Goal: Information Seeking & Learning: Understand process/instructions

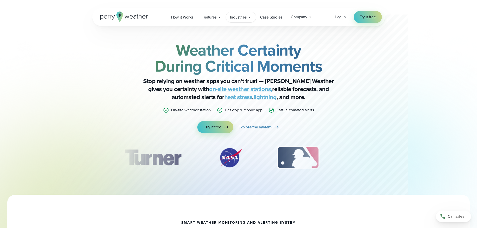
click at [246, 17] on span "Industries" at bounding box center [238, 17] width 17 height 6
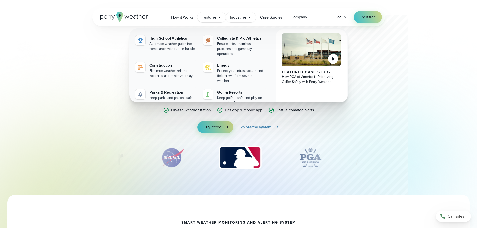
click at [206, 18] on span "Features" at bounding box center [209, 17] width 15 height 6
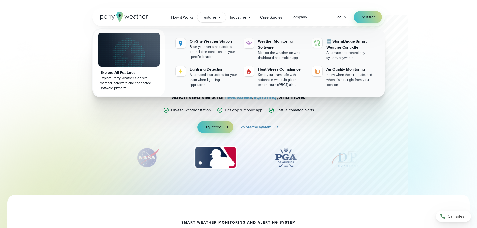
click at [206, 18] on span "Features" at bounding box center [209, 17] width 15 height 6
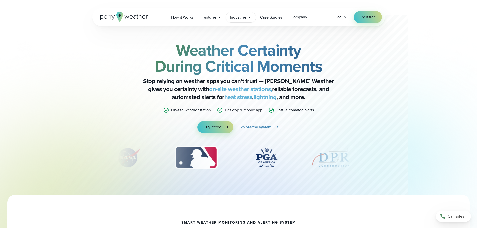
click at [248, 18] on icon at bounding box center [250, 17] width 4 height 4
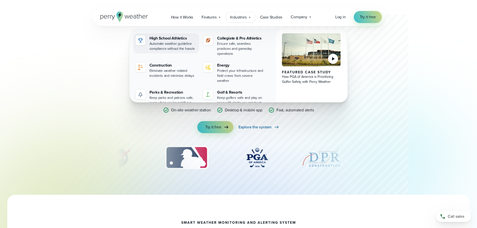
click at [171, 42] on div "Automate weather guideline compliance without the hassle" at bounding box center [173, 46] width 48 height 10
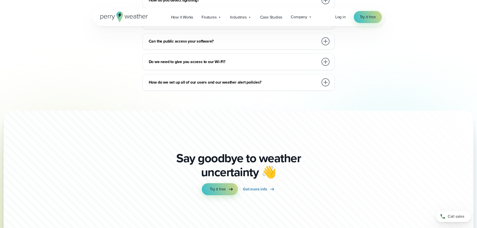
scroll to position [2844, 0]
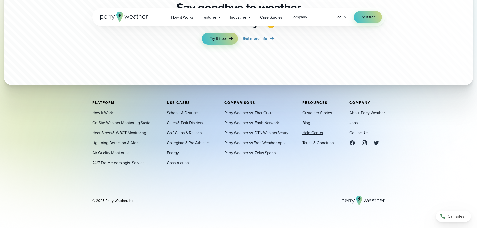
click at [317, 133] on link "Help Center" at bounding box center [312, 133] width 21 height 6
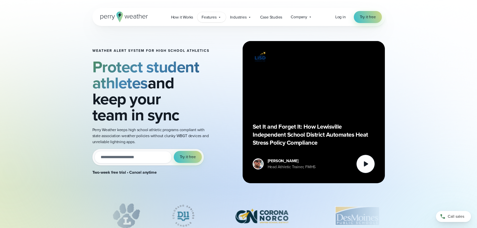
click at [221, 18] on icon at bounding box center [220, 17] width 4 height 4
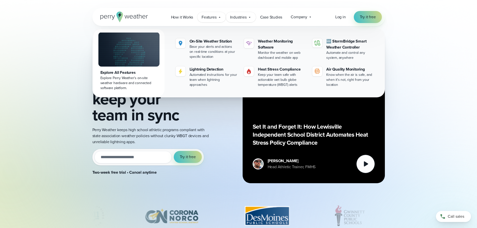
click at [246, 20] on span "Industries" at bounding box center [238, 17] width 17 height 6
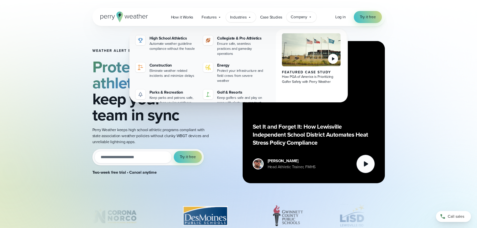
click at [298, 16] on span "Company" at bounding box center [299, 17] width 17 height 6
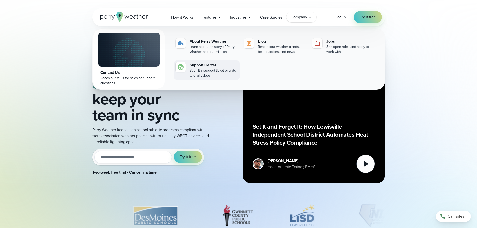
click at [212, 69] on div "Submit a support ticket or watch tutorial videos" at bounding box center [214, 73] width 48 height 10
